Goal: Information Seeking & Learning: Compare options

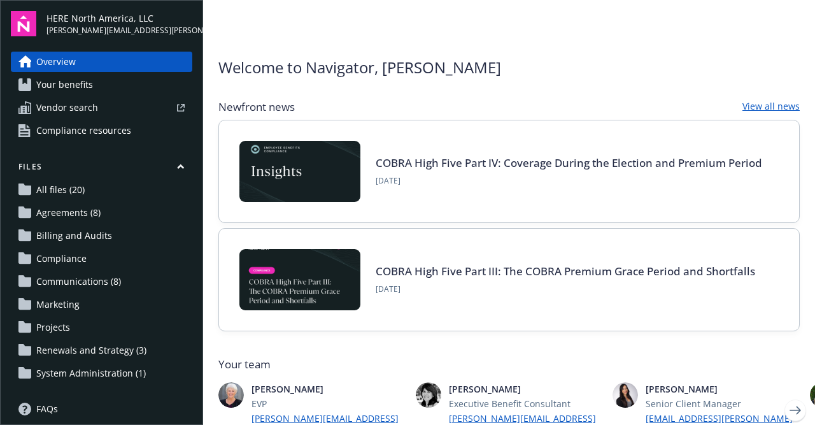
click at [82, 82] on span "Your benefits" at bounding box center [64, 84] width 57 height 20
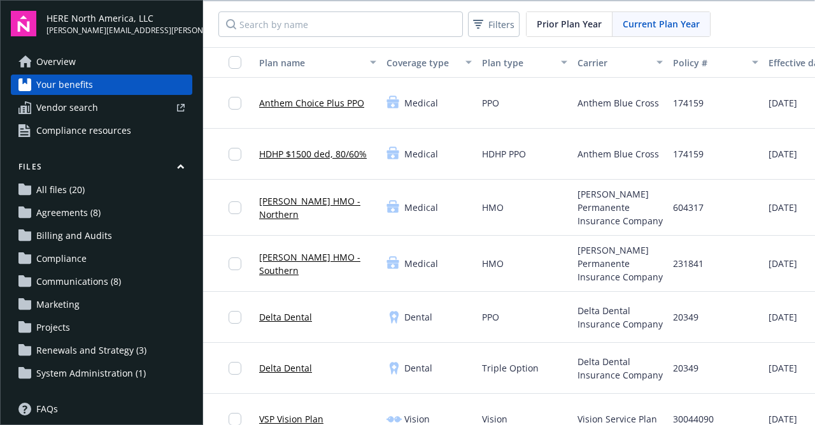
click at [67, 111] on span "Vendor search" at bounding box center [67, 107] width 62 height 20
drag, startPoint x: 205, startPoint y: 271, endPoint x: 202, endPoint y: 311, distance: 40.2
click at [203, 311] on div "Plan name Coverage type Plan type Carrier Policy # Effective date Renewal date …" at bounding box center [509, 236] width 612 height 379
click at [80, 129] on span "Compliance resources" at bounding box center [83, 130] width 95 height 20
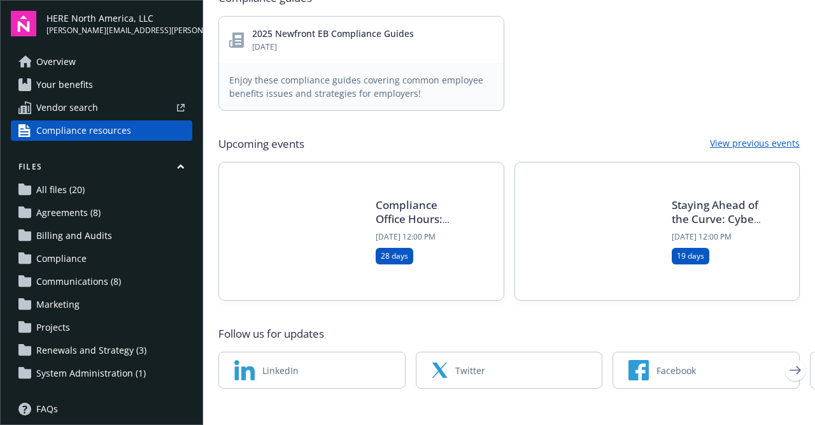
scroll to position [657, 0]
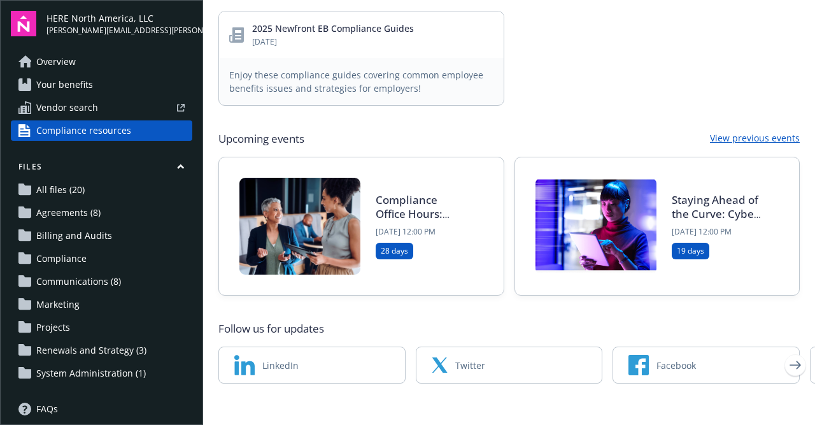
click at [59, 186] on span "All files (20)" at bounding box center [60, 190] width 48 height 20
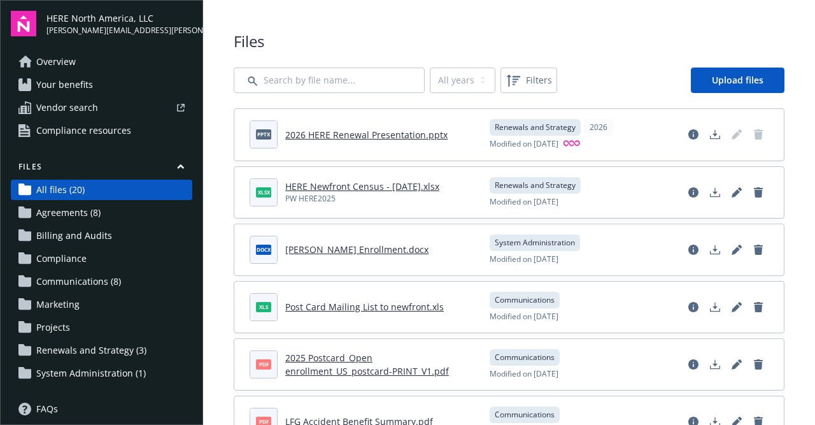
click at [99, 380] on span "System Administration (1)" at bounding box center [91, 373] width 110 height 20
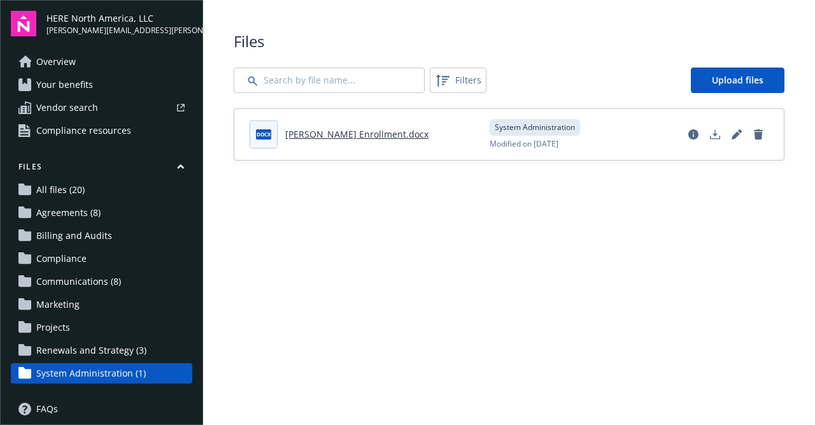
click at [64, 62] on span "Overview" at bounding box center [55, 62] width 39 height 20
